Goal: Transaction & Acquisition: Download file/media

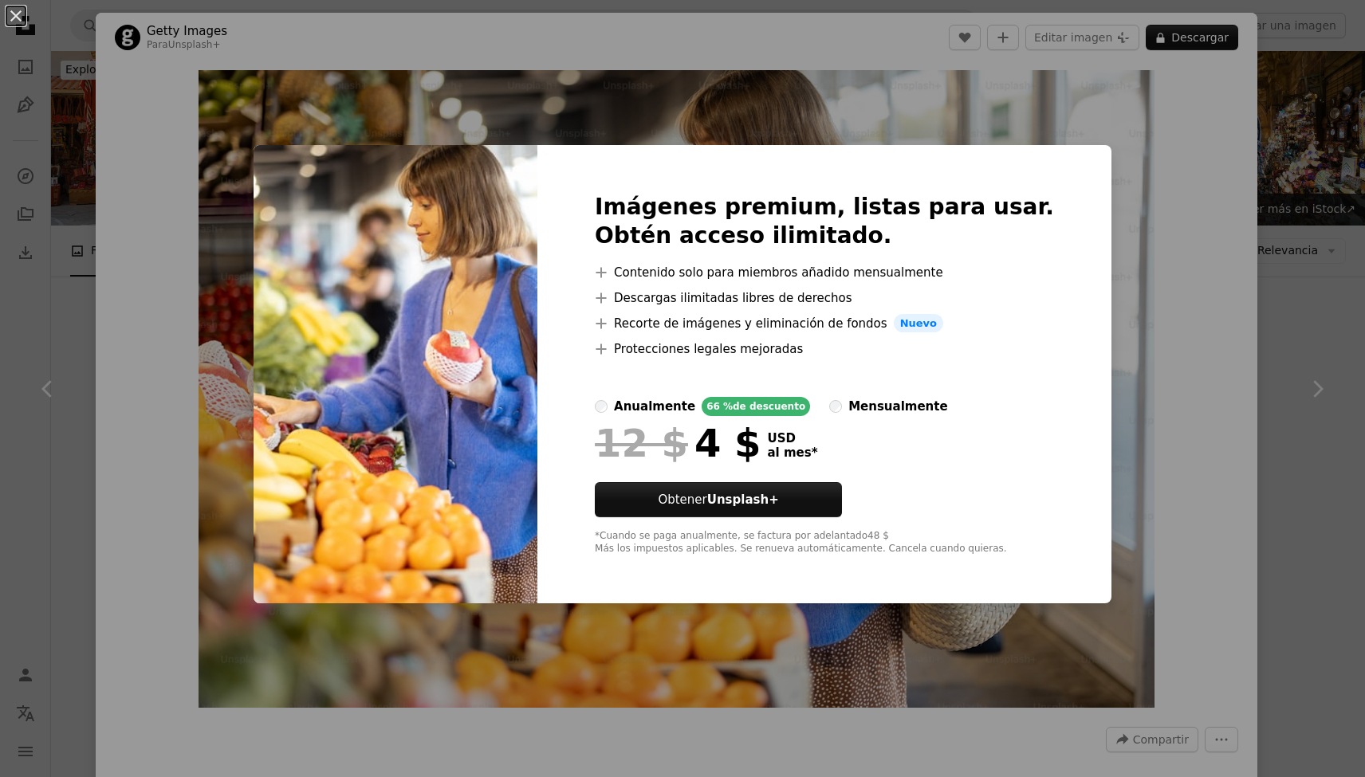
scroll to position [1353, 0]
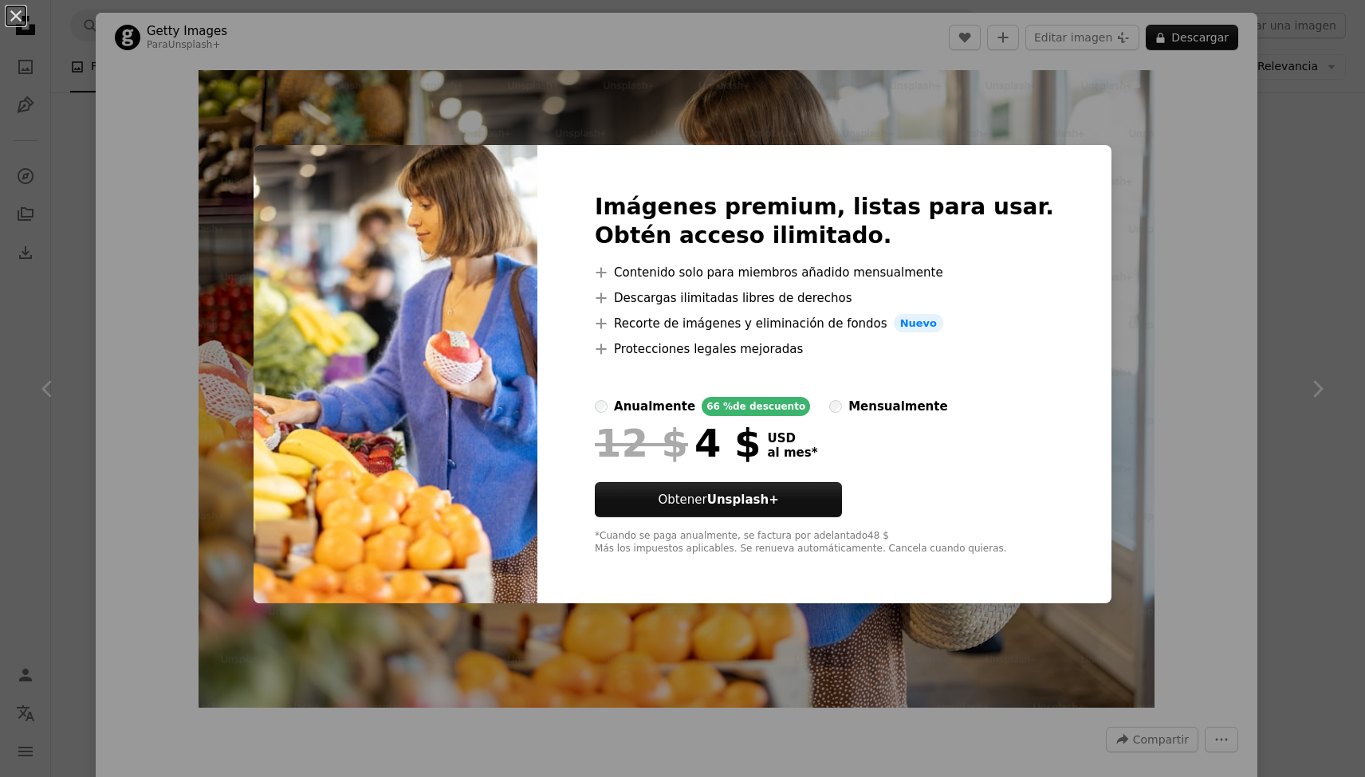
click at [1161, 316] on div "An X shape Imágenes premium, listas para usar. Obtén acceso ilimitado. A plus s…" at bounding box center [682, 388] width 1365 height 777
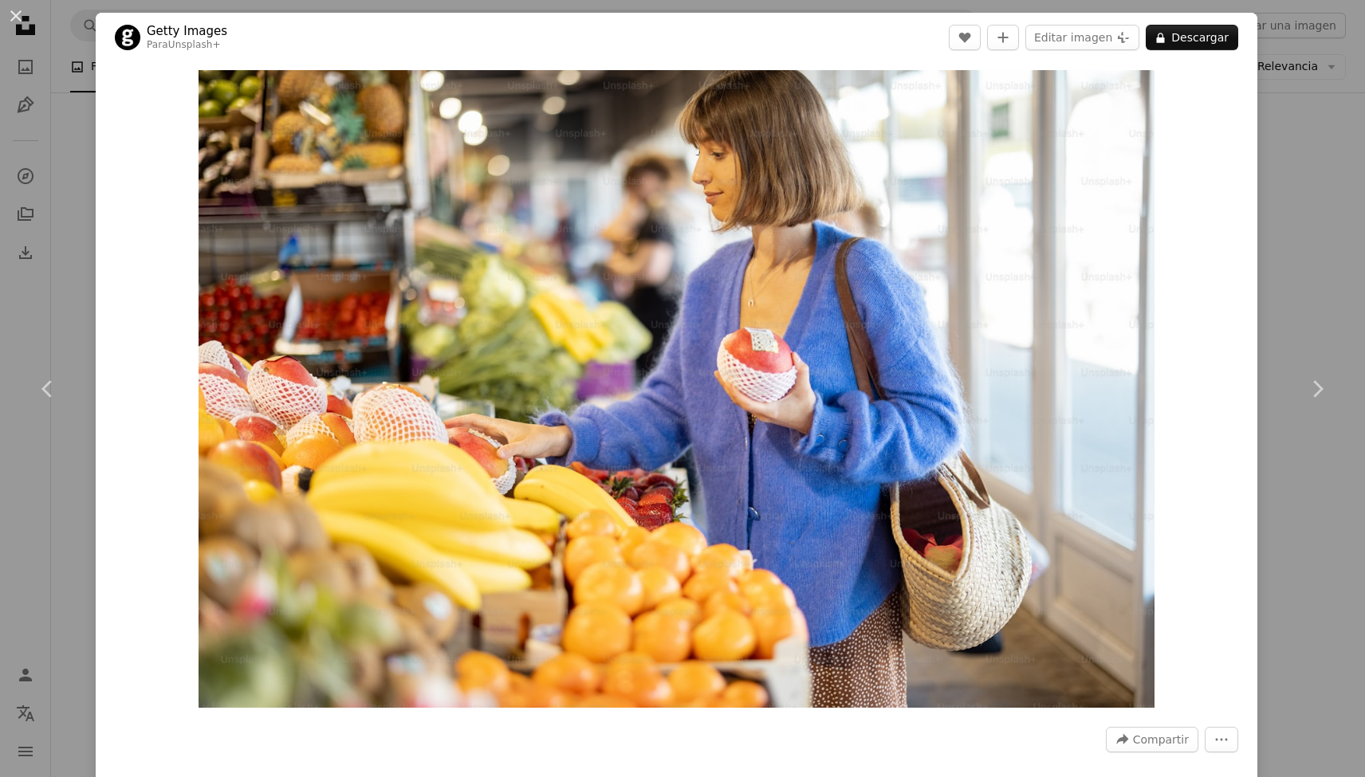
click at [1295, 147] on div "An X shape Chevron left Chevron right Getty Images Para Unsplash+ A heart A plu…" at bounding box center [682, 388] width 1365 height 777
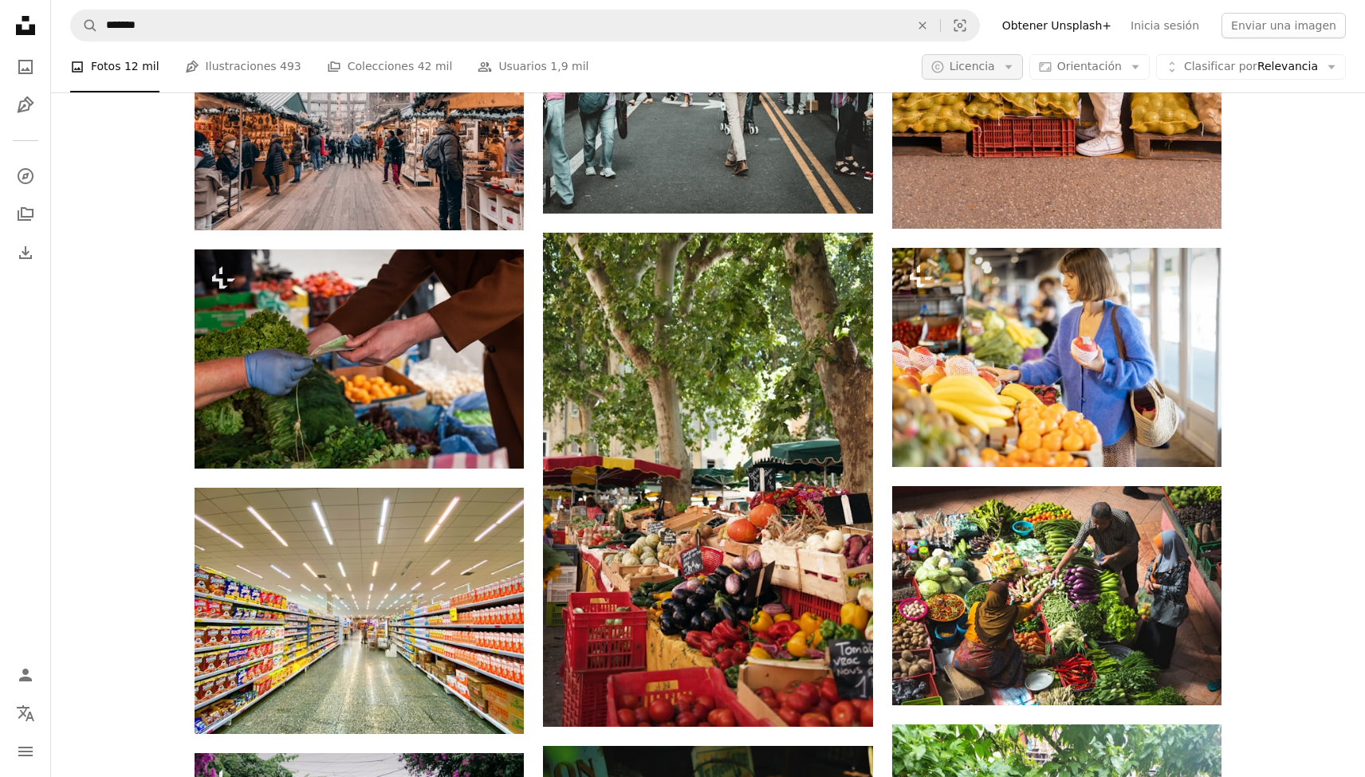
click at [1008, 66] on button "A copyright icon © Licencia Arrow down" at bounding box center [972, 67] width 101 height 26
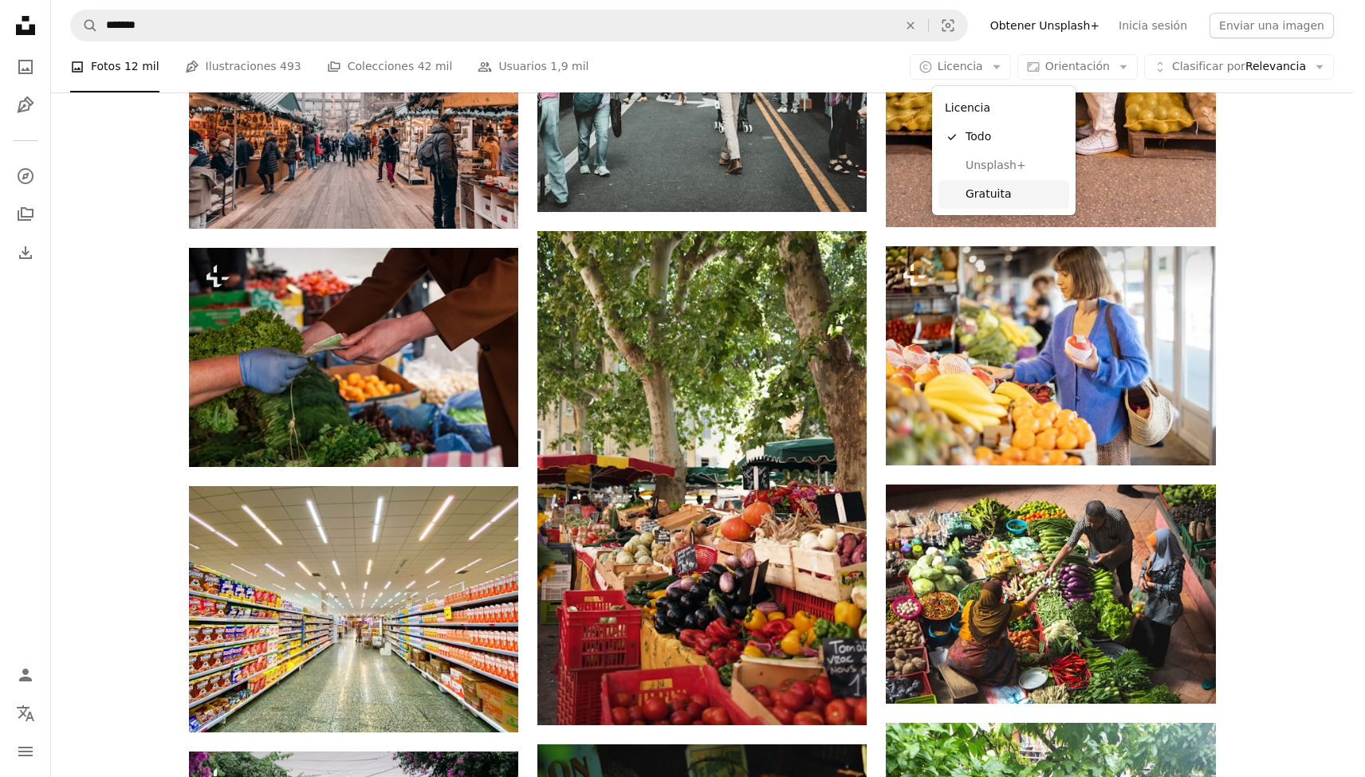
click at [1000, 193] on span "Gratuita" at bounding box center [1013, 195] width 97 height 16
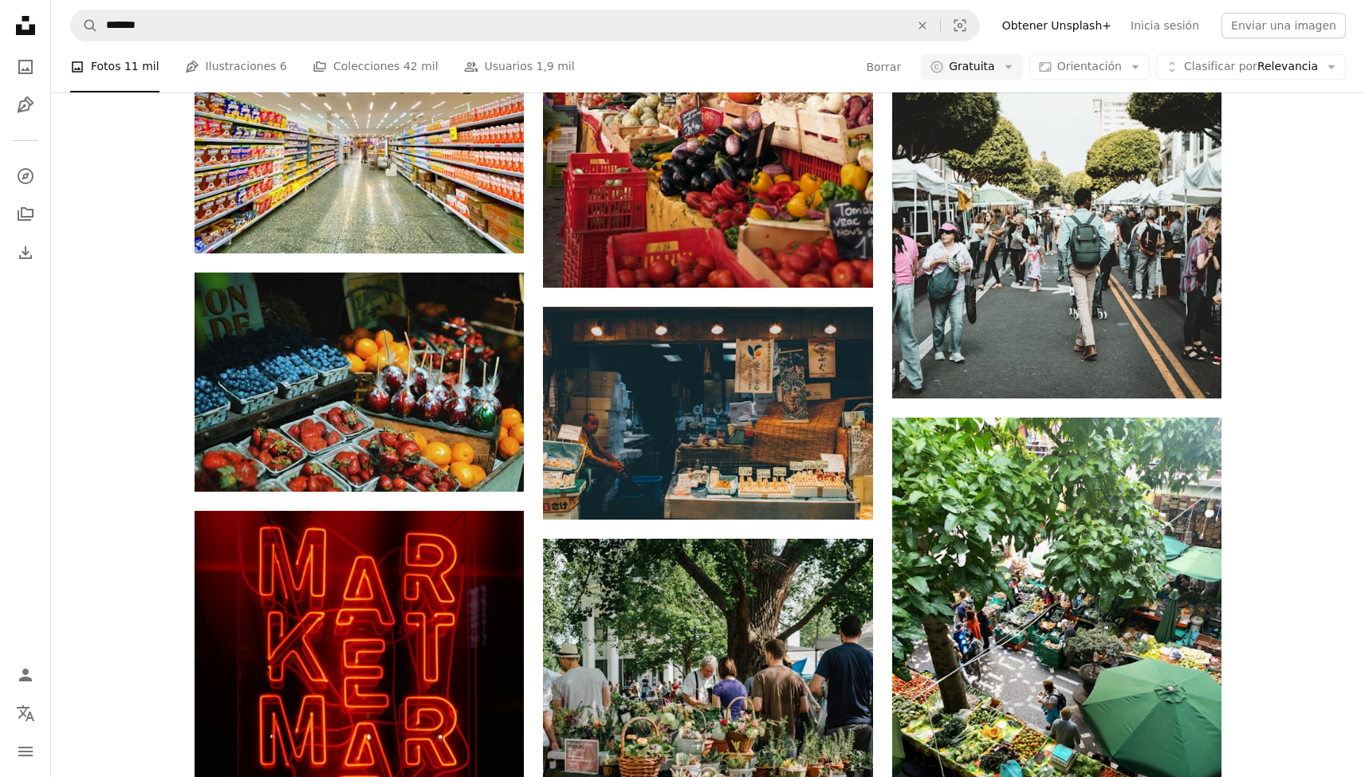
scroll to position [2595, 0]
click at [1065, 458] on div "Unsplash logo Página de inicio de Unsplash A photo Pen Tool A compass A stack o…" at bounding box center [682, 644] width 1365 height 3995
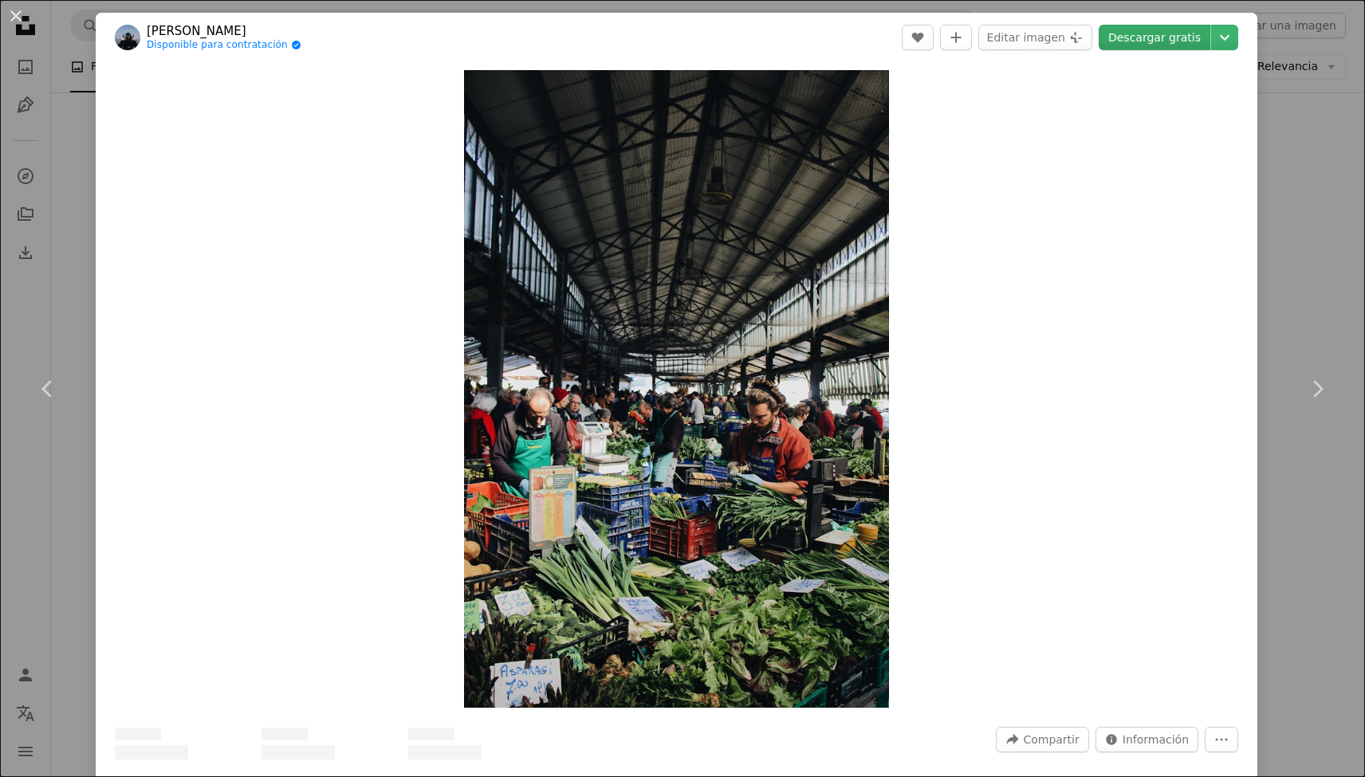
click at [1151, 39] on link "Descargar gratis" at bounding box center [1155, 38] width 112 height 26
click at [1189, 41] on link "Descargar gratis" at bounding box center [1155, 38] width 112 height 26
click at [1230, 34] on icon "Chevron down" at bounding box center [1225, 37] width 26 height 19
click at [1189, 73] on link "Pequeño ( 640 x 960 )" at bounding box center [1152, 77] width 184 height 29
